Goal: Communication & Community: Answer question/provide support

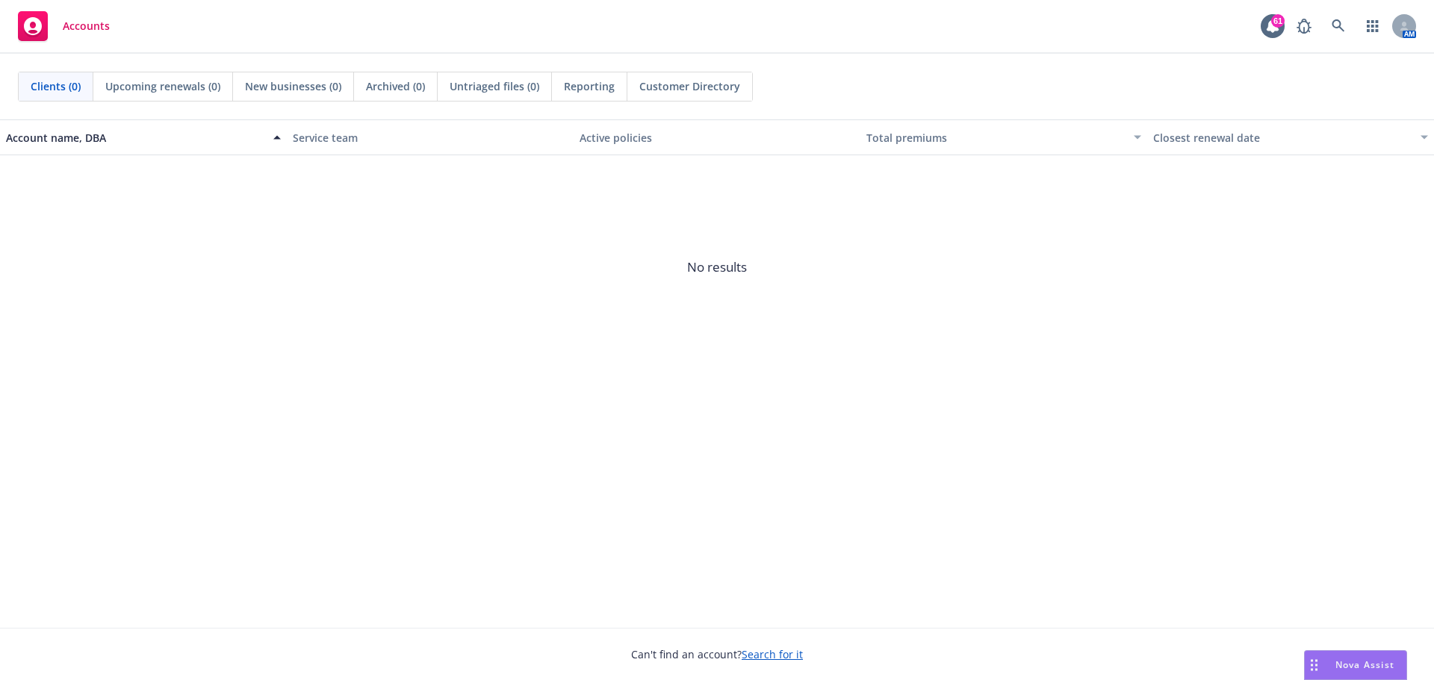
click at [1345, 663] on span "Nova Assist" at bounding box center [1364, 665] width 59 height 13
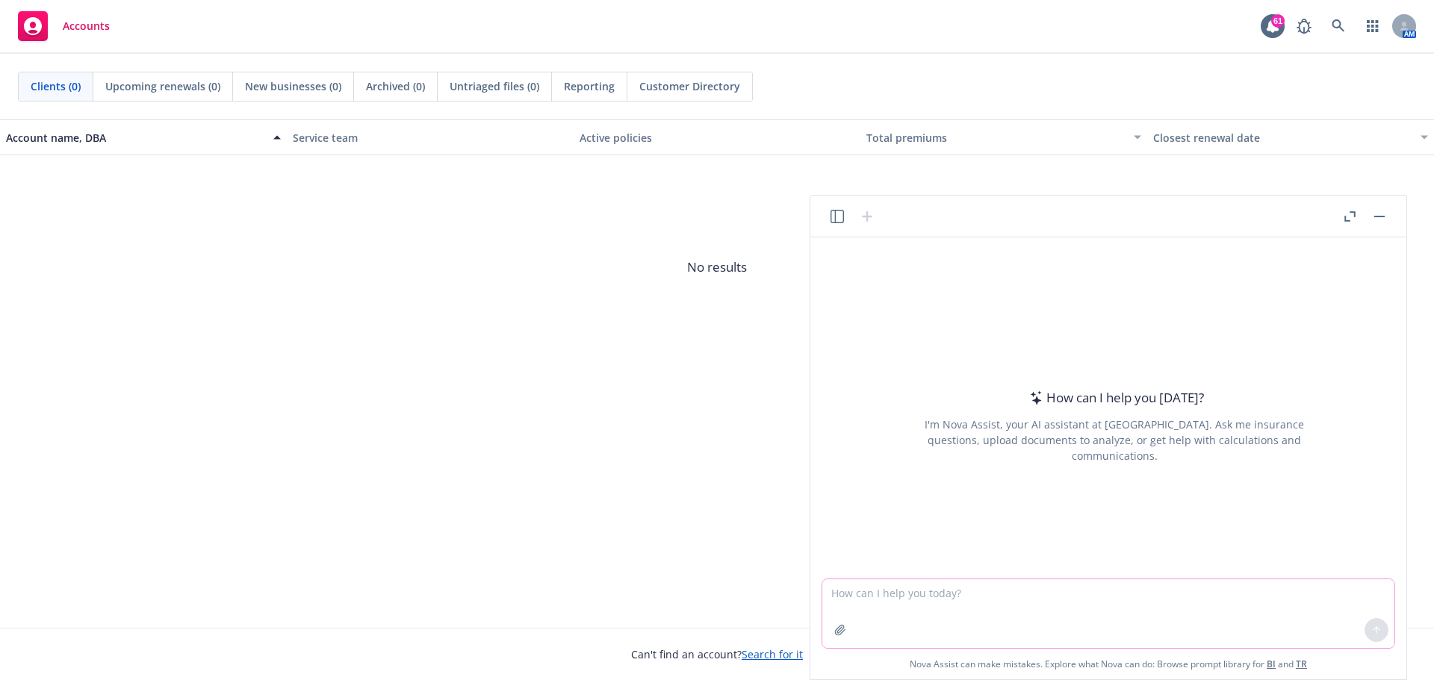
click at [1036, 610] on textarea at bounding box center [1108, 613] width 572 height 69
click at [896, 592] on textarea at bounding box center [1108, 613] width 572 height 69
type textarea "H"
type textarea "Please help me to write a performance review for Aetna Medical Carrier based on…"
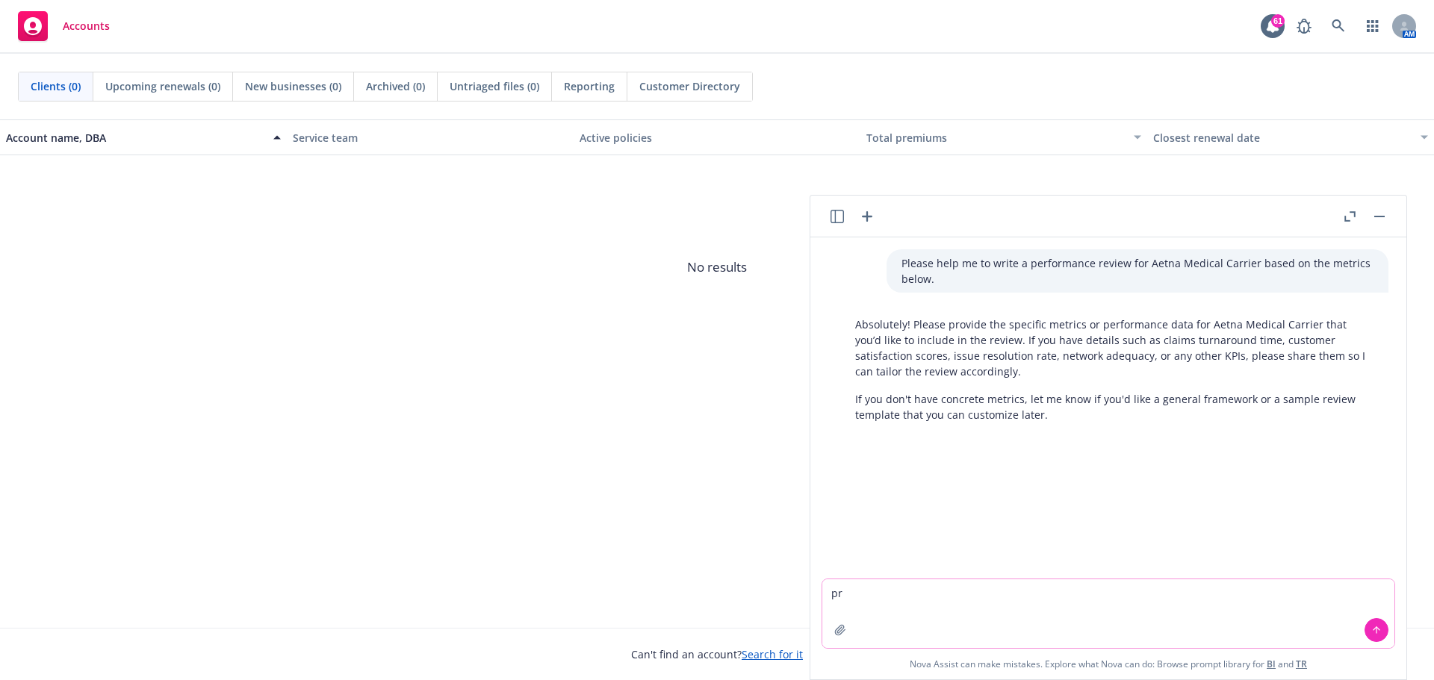
type textarea "p"
type textarea "S"
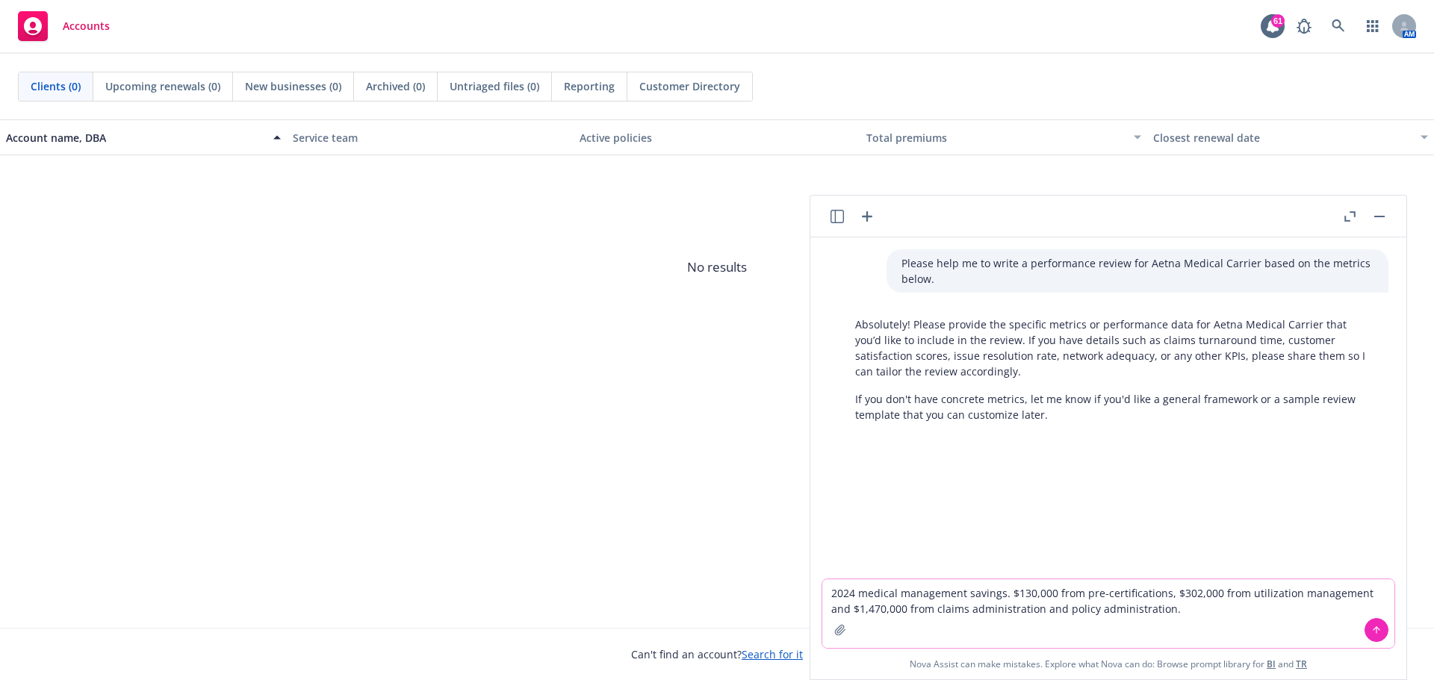
drag, startPoint x: 1172, startPoint y: 613, endPoint x: 1188, endPoint y: 618, distance: 17.2
click at [1172, 613] on textarea "2024 medical management savings. $130,000 from pre-certifications, $302,000 fro…" at bounding box center [1108, 613] width 572 height 69
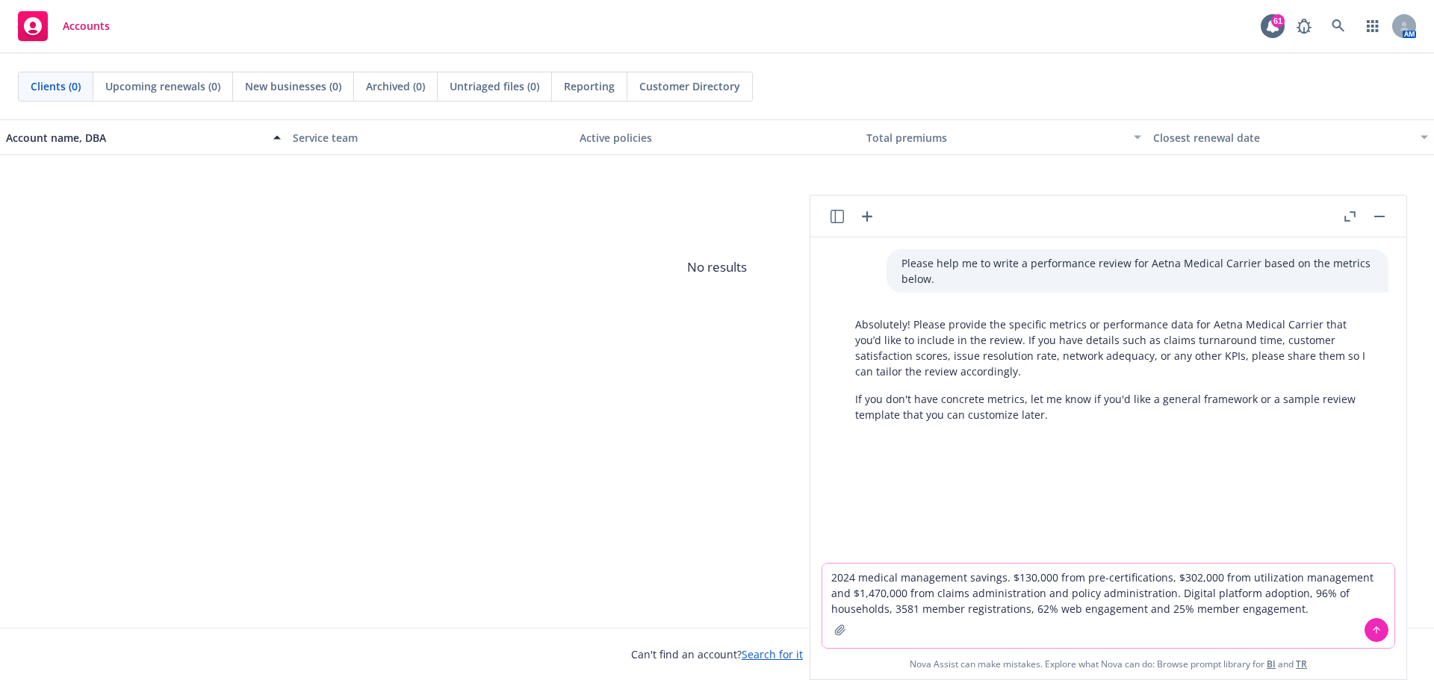
click at [1248, 613] on textarea "2024 medical management savings. $130,000 from pre-certifications, $302,000 fro…" at bounding box center [1108, 606] width 572 height 84
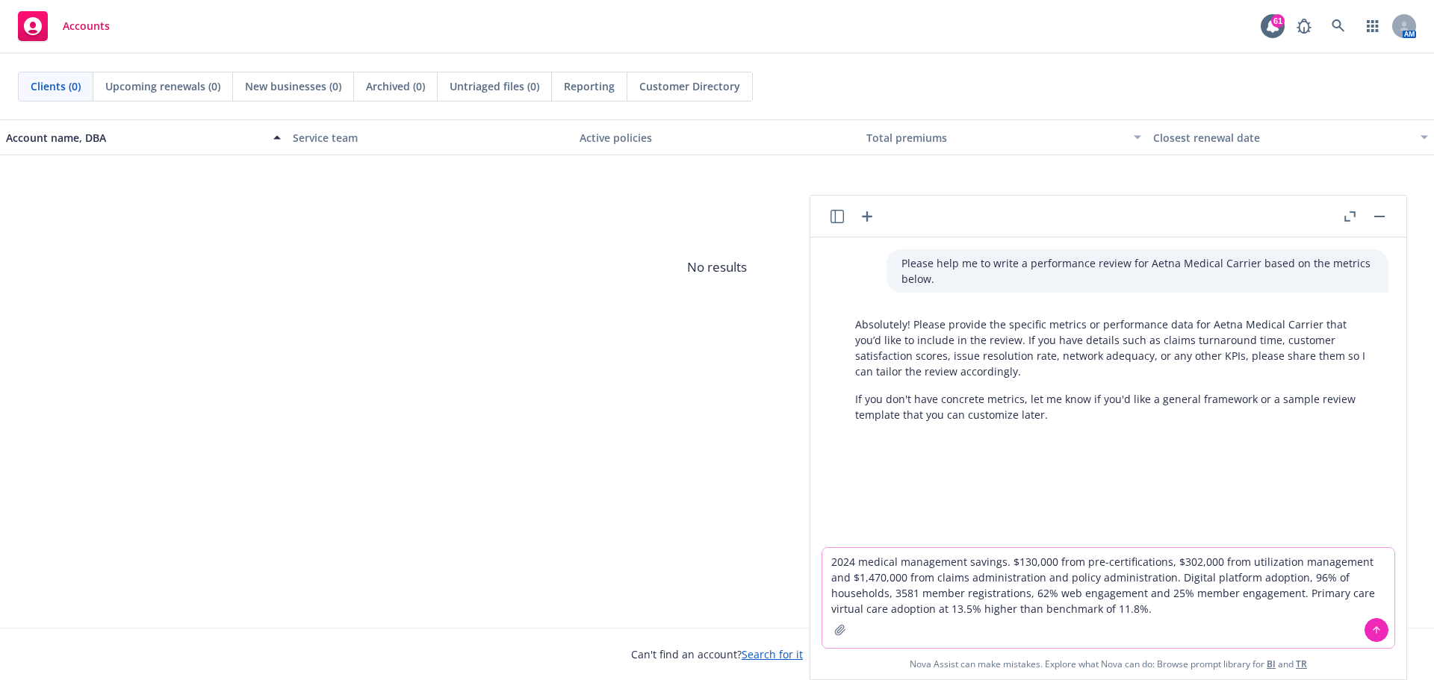
paste textarea "The partnership between Banner Health and Aetna, known as Banner|Aetna, aims to…"
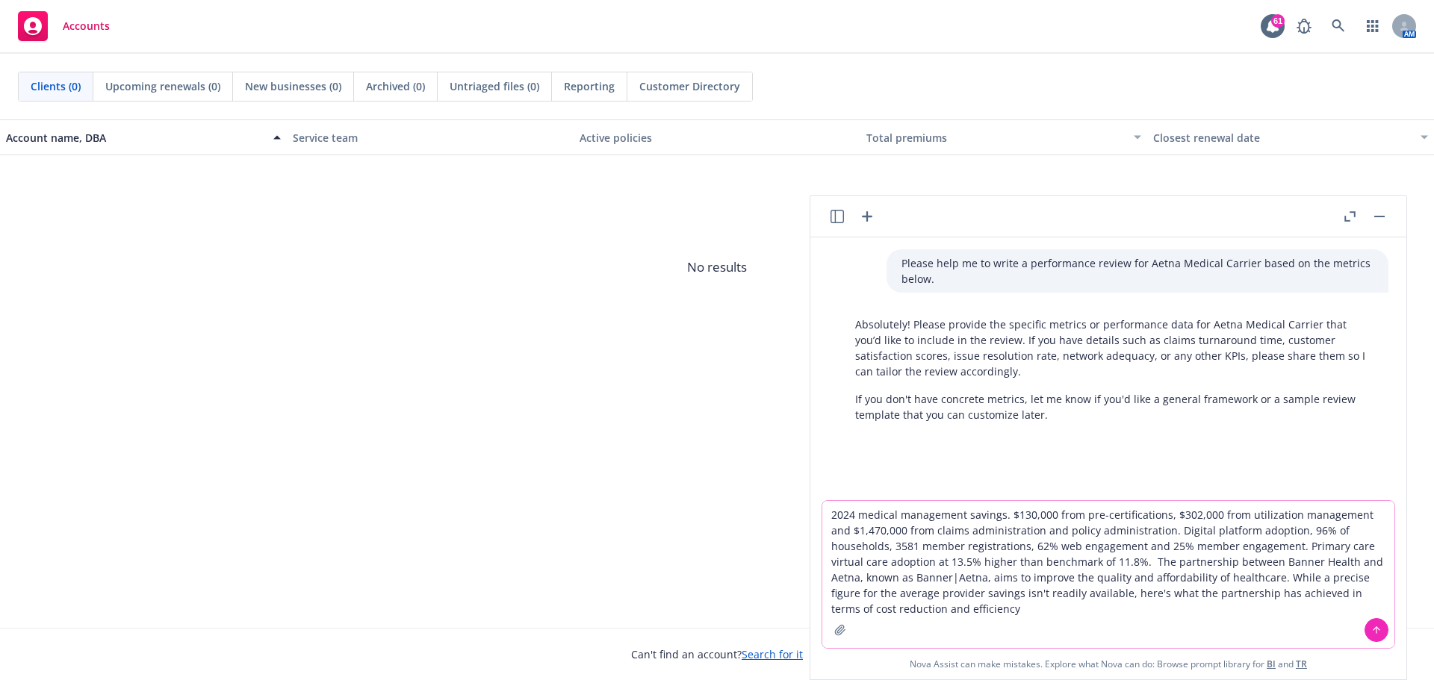
click at [874, 596] on textarea "2024 medical management savings. $130,000 from pre-certifications, $302,000 fro…" at bounding box center [1108, 574] width 572 height 147
click at [959, 612] on textarea "2024 medical management savings. $130,000 from pre-certifications, $302,000 fro…" at bounding box center [1108, 574] width 572 height 147
paste textarea "Overall reduction in medical costs: 11.5% reduction in medical costs compared t…"
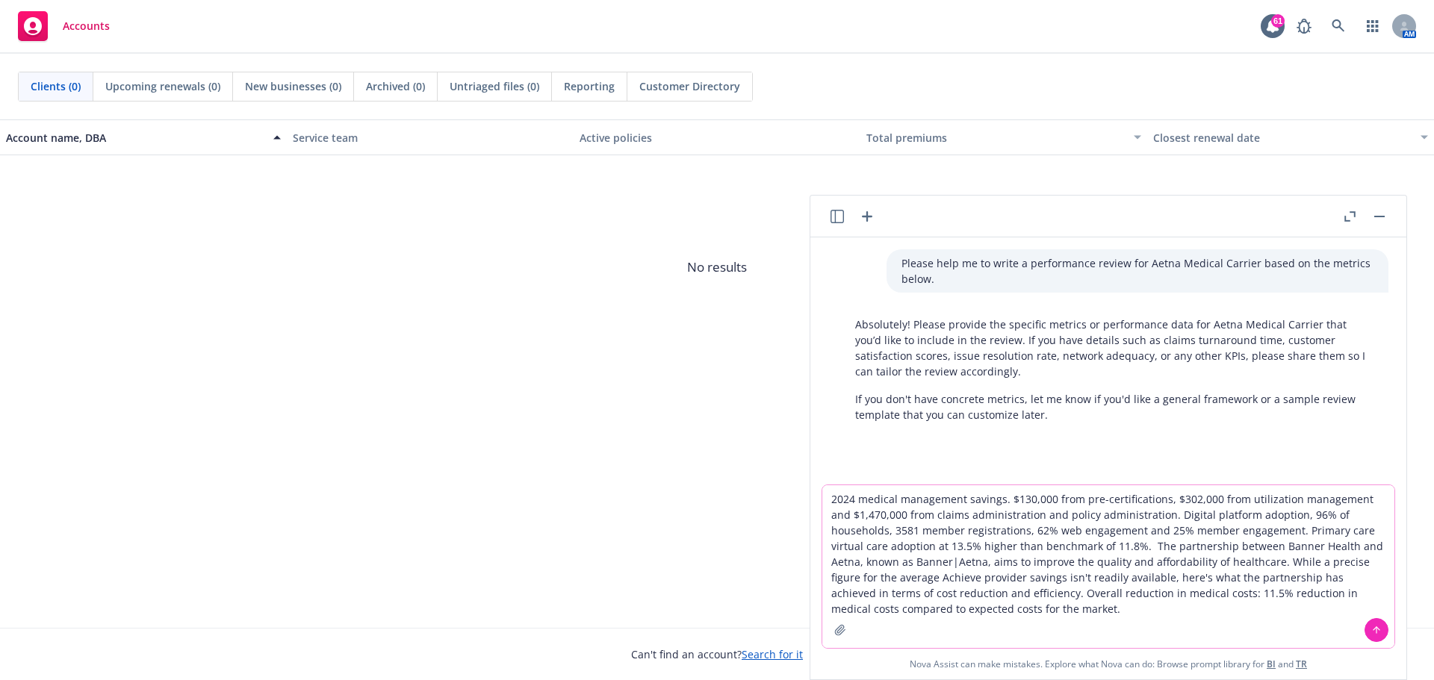
paste textarea "Drop in average medical costs: A 5% drop in average medical costs for members. …"
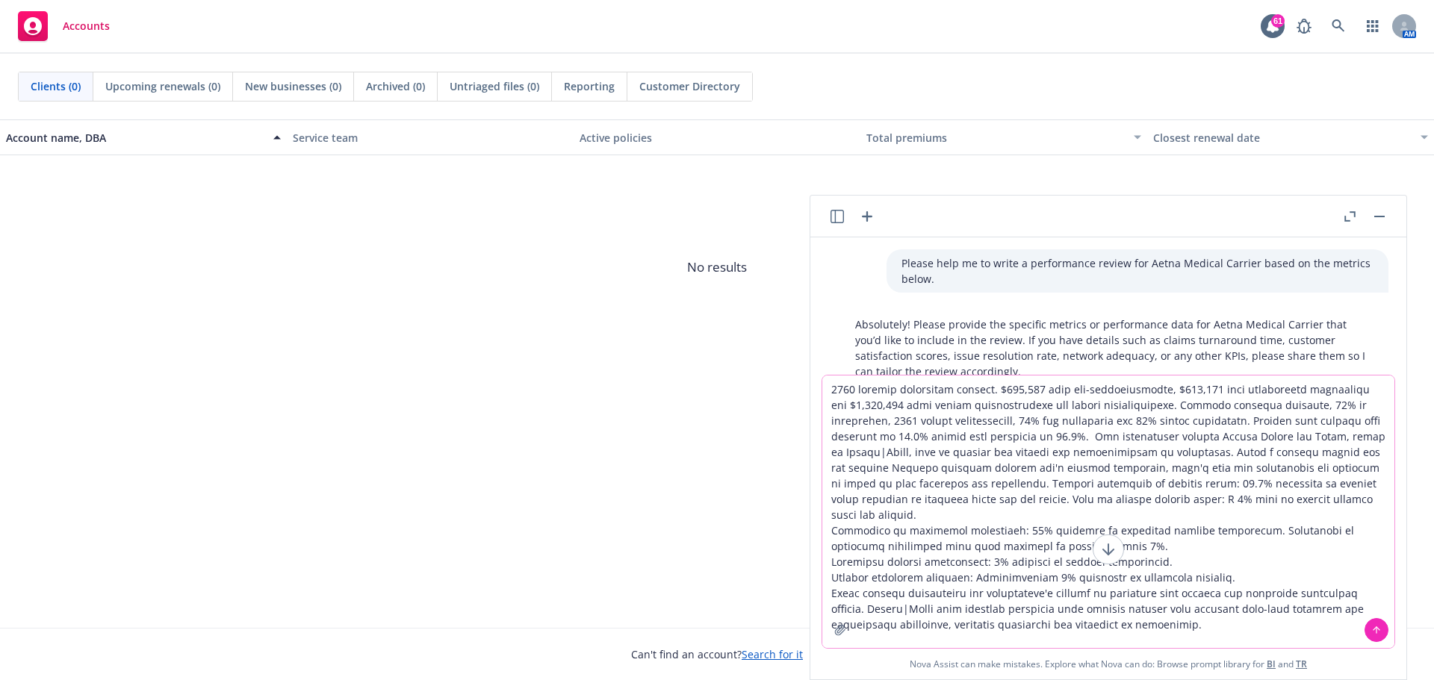
drag, startPoint x: 1233, startPoint y: 517, endPoint x: 825, endPoint y: 519, distance: 408.4
click at [825, 519] on textarea at bounding box center [1108, 512] width 572 height 273
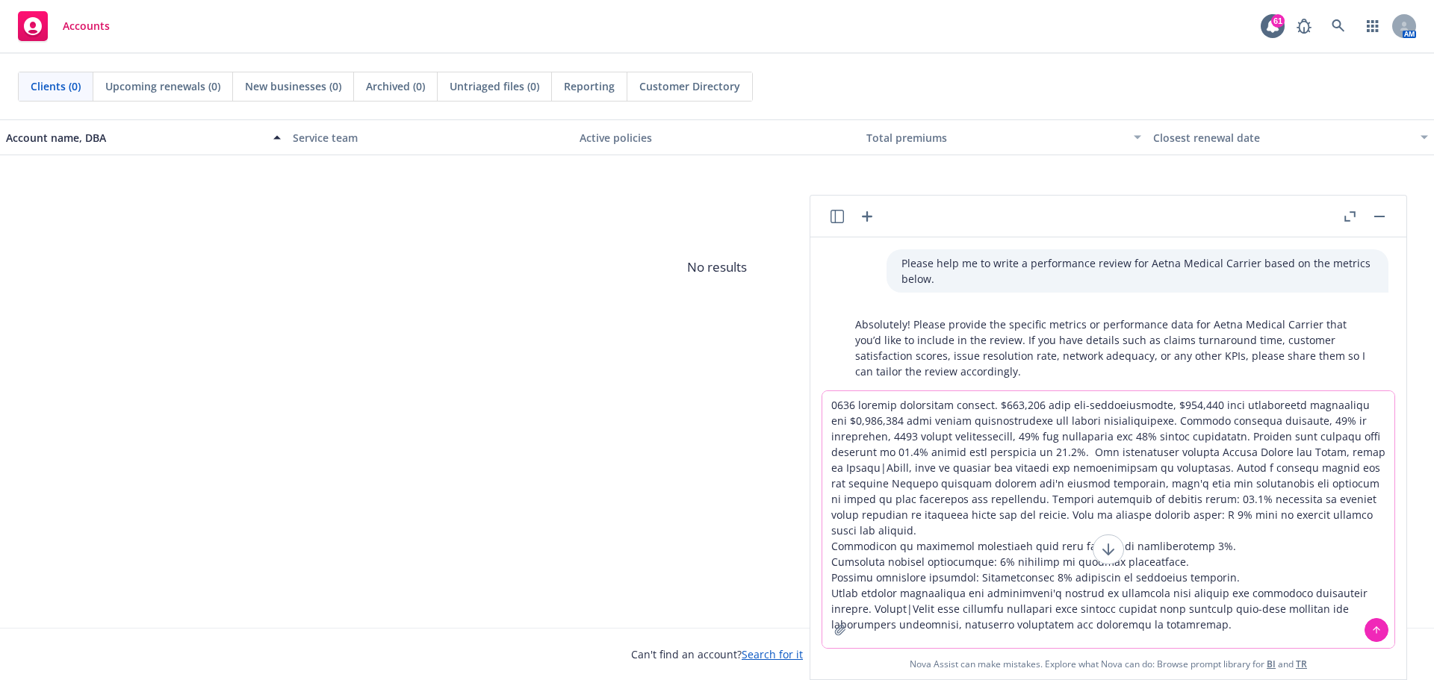
click at [1284, 548] on textarea at bounding box center [1108, 519] width 572 height 257
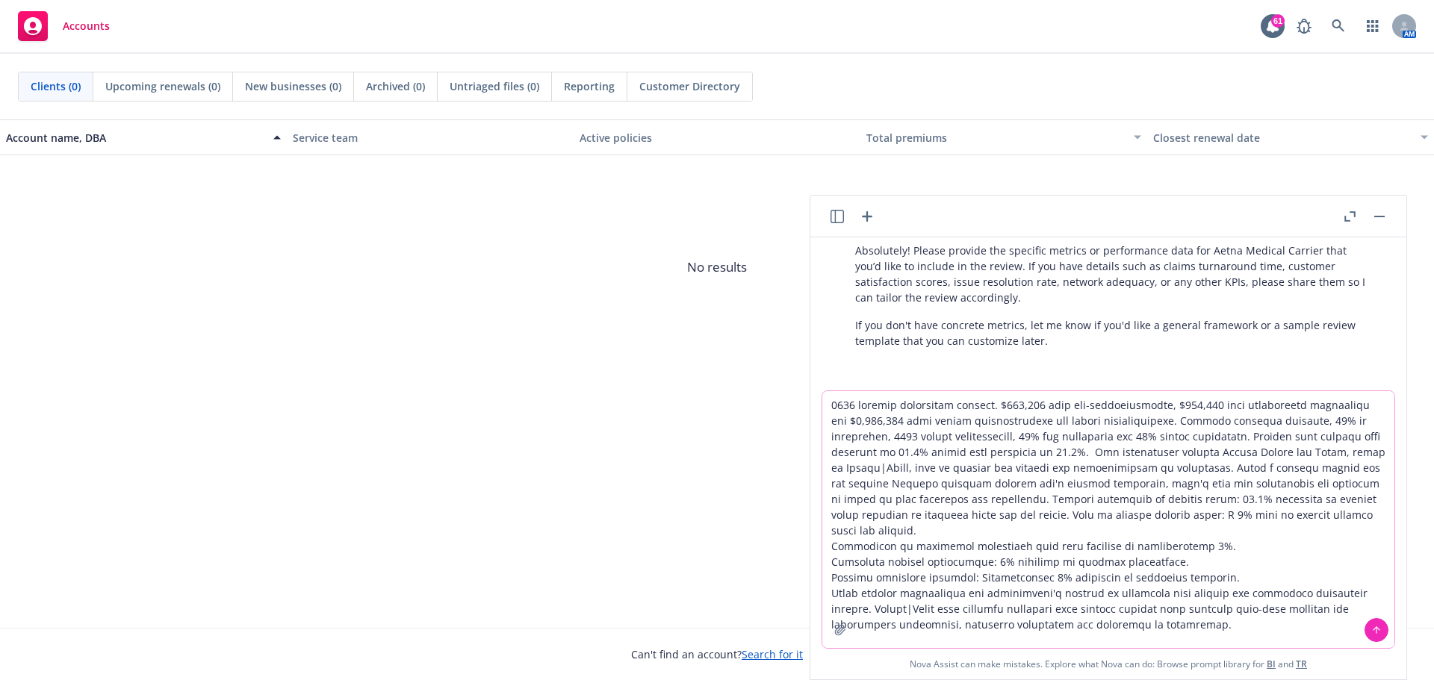
type textarea "2024 medical management savings. $130,000 from pre-certifications, $302,000 fro…"
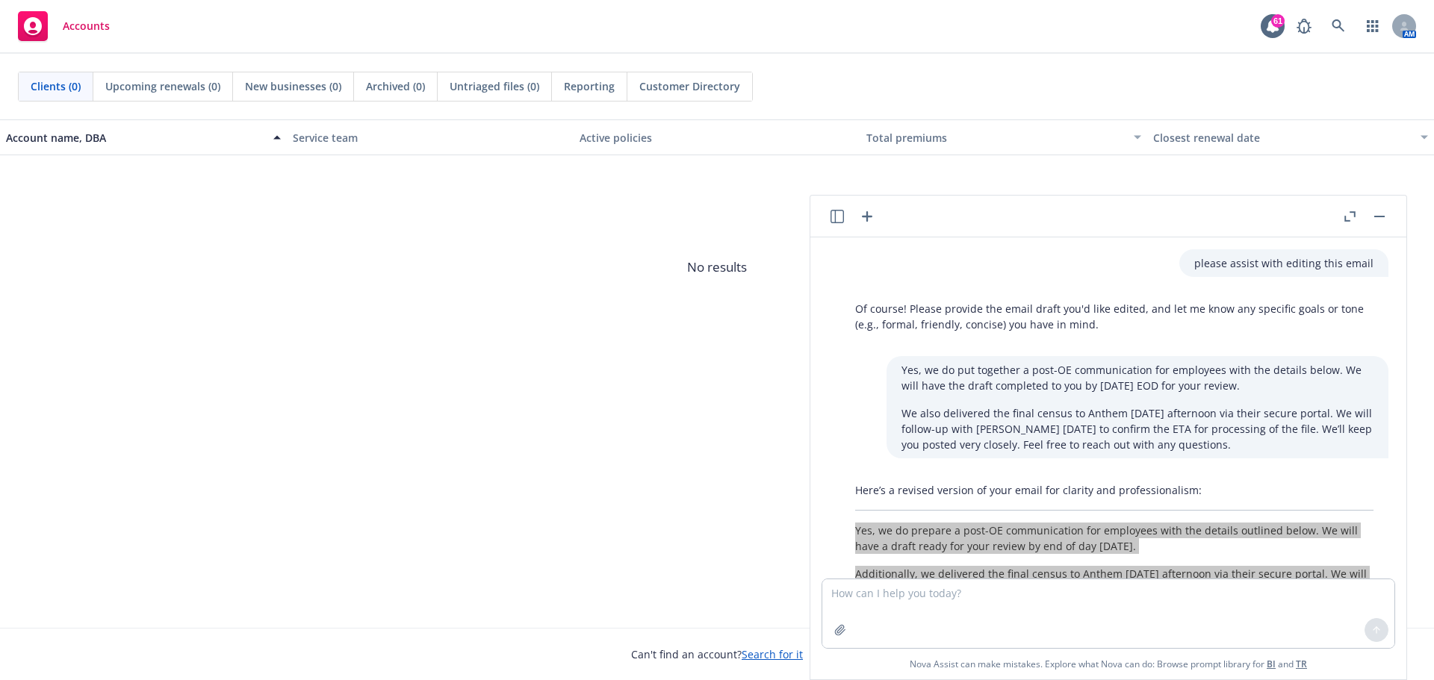
scroll to position [116, 0]
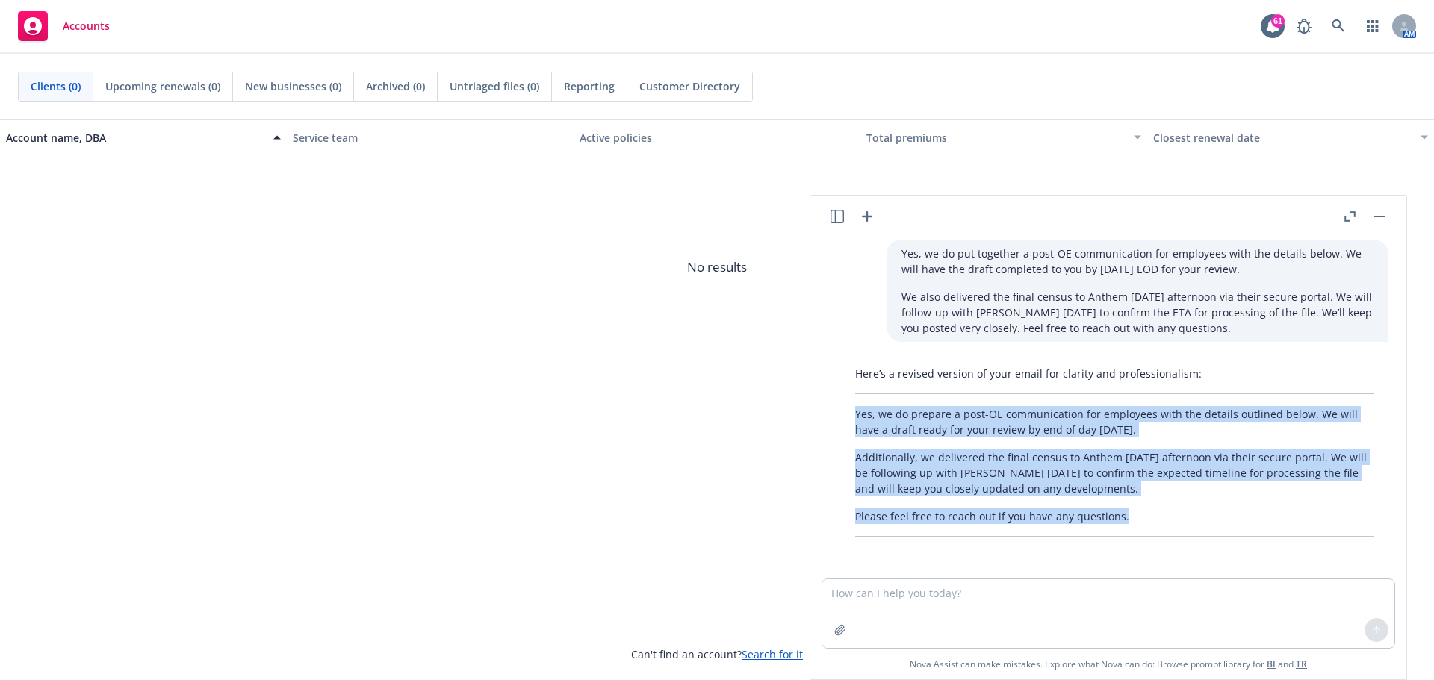
click at [1151, 521] on p "Please feel free to reach out if you have any questions." at bounding box center [1114, 516] width 518 height 16
